Goal: Navigation & Orientation: Find specific page/section

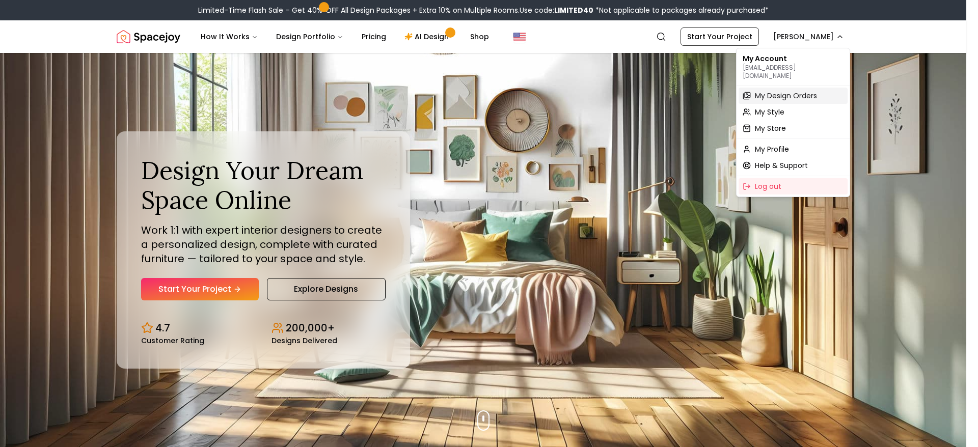
click at [798, 92] on span "My Design Orders" at bounding box center [786, 96] width 62 height 10
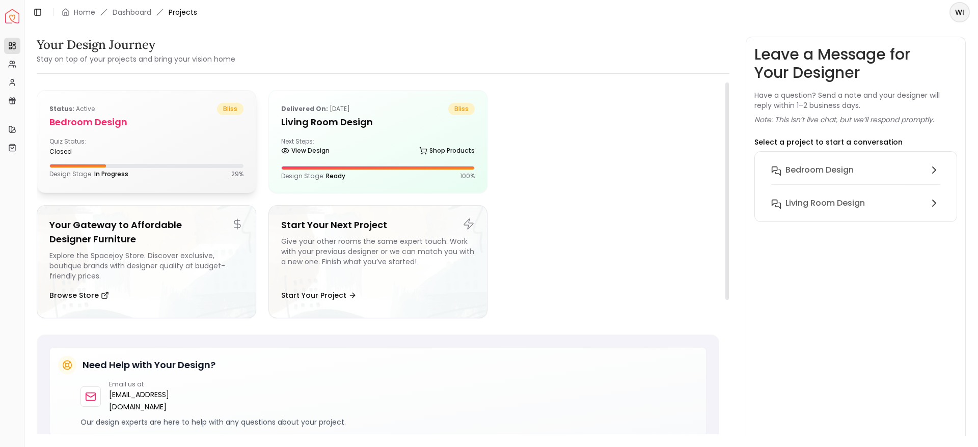
click at [138, 148] on div "closed" at bounding box center [95, 152] width 93 height 8
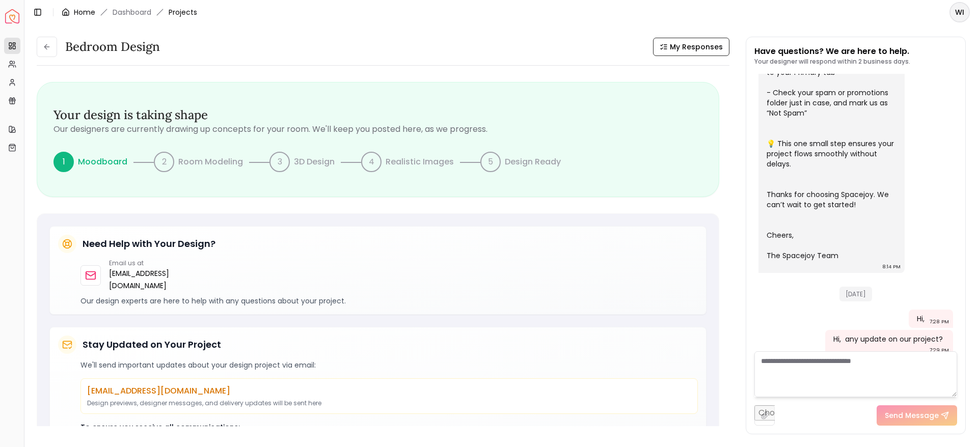
click at [74, 8] on link "Home" at bounding box center [84, 12] width 21 height 10
